Goal: Task Accomplishment & Management: Manage account settings

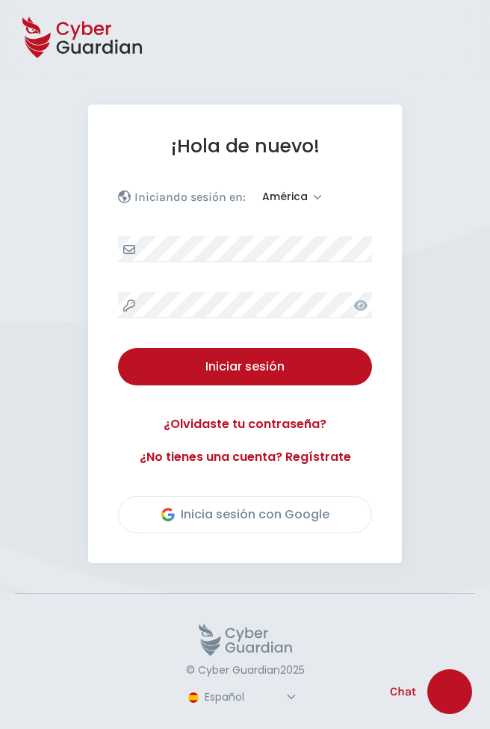
select select "América"
click at [268, 524] on button "Inicia sesión con Google" at bounding box center [245, 514] width 254 height 37
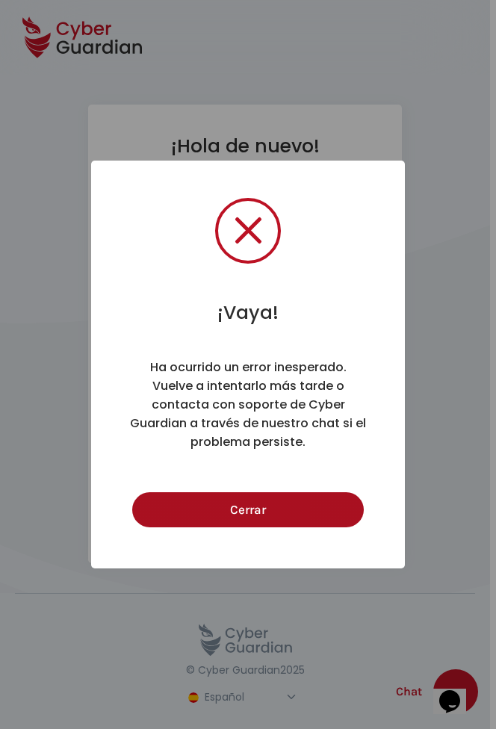
click at [291, 518] on button "Cerrar" at bounding box center [247, 510] width 231 height 35
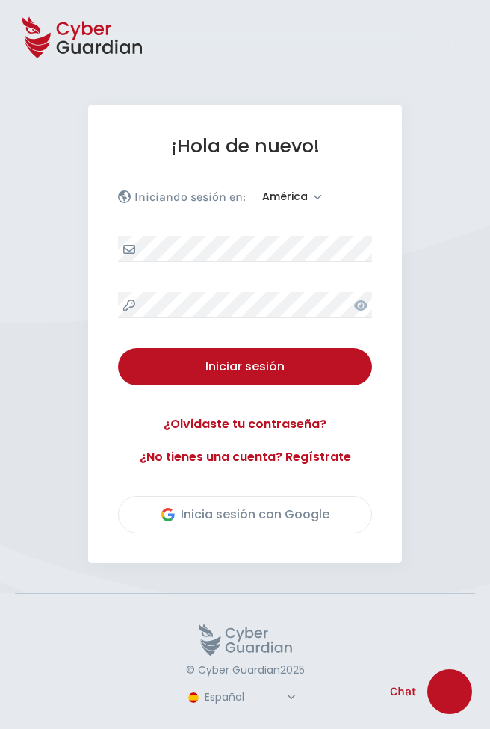
select select "América"
click at [275, 519] on div "Inicia sesión con Google" at bounding box center [245, 515] width 168 height 18
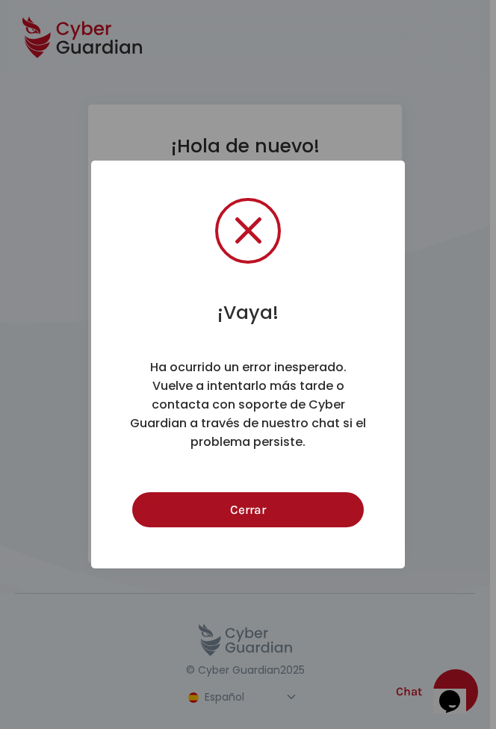
click at [256, 525] on button "Cerrar" at bounding box center [247, 510] width 231 height 35
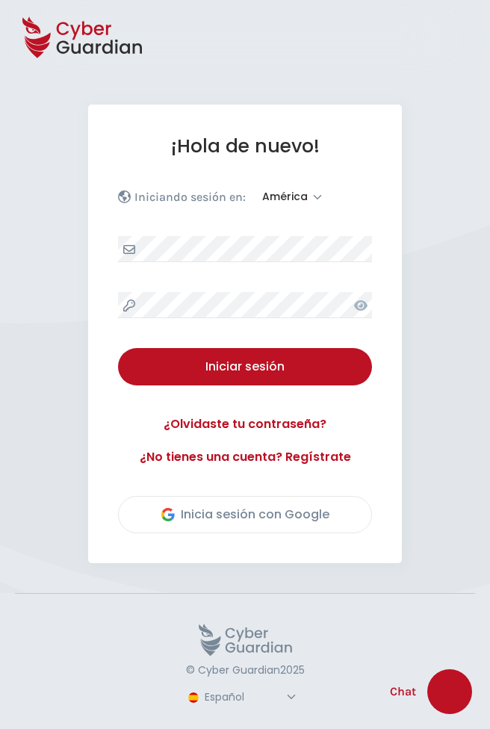
select select "América"
click at [316, 512] on div "Inicia sesión con Google" at bounding box center [245, 515] width 168 height 18
